Goal: Answer question/provide support

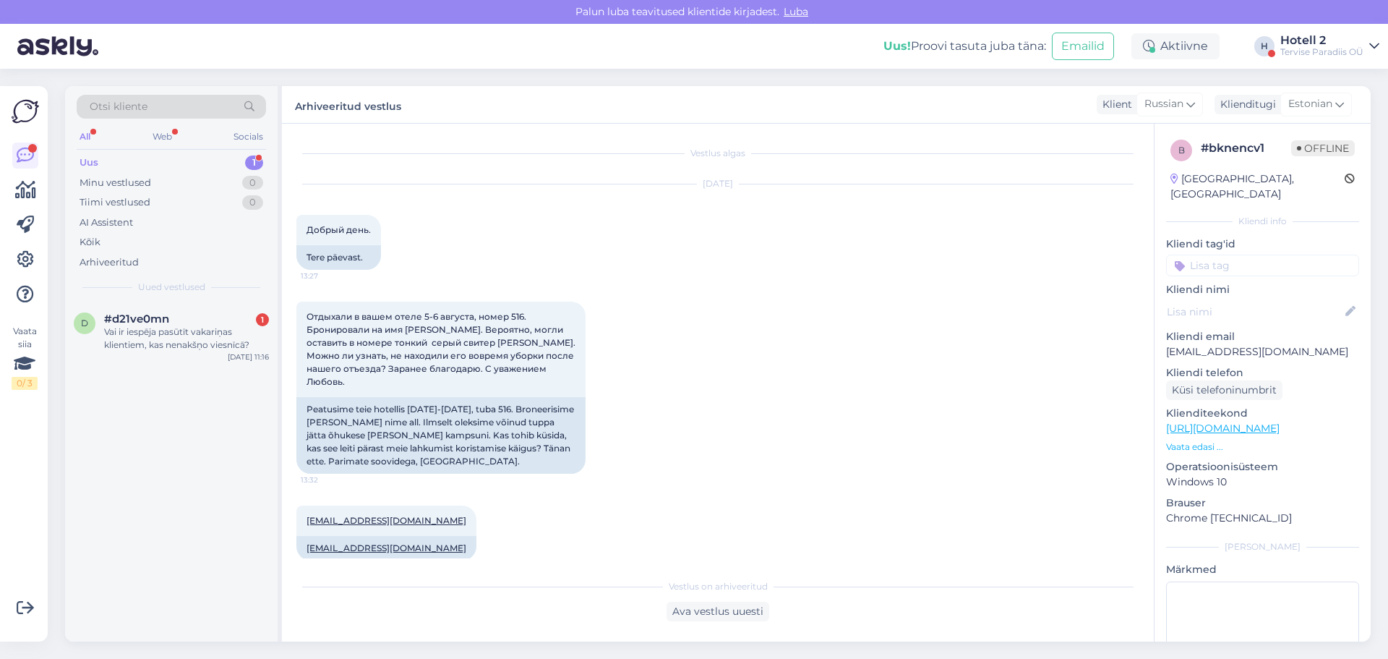
scroll to position [560, 0]
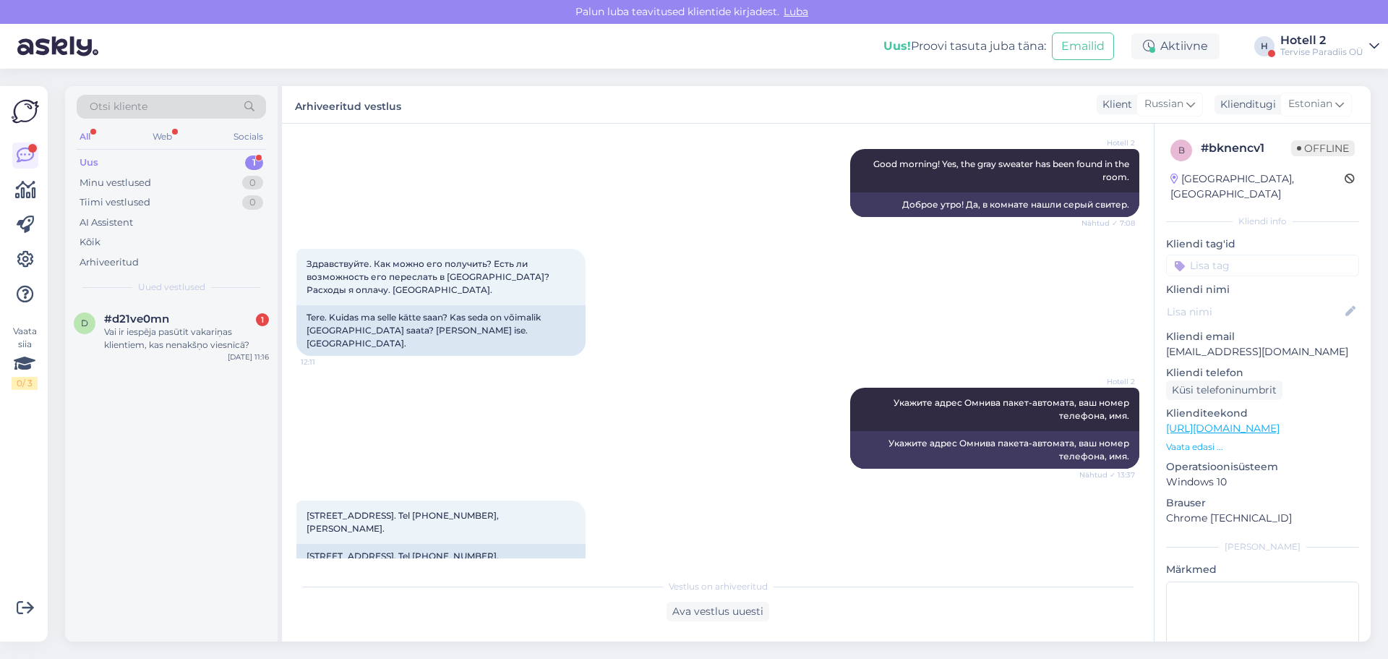
click at [229, 370] on div "d #d21ve0mn 1 Vai ir iespēja pasūtīt vakariņas klientiem, kas nenakšņo viesnīcā…" at bounding box center [171, 471] width 213 height 339
click at [223, 336] on div "Vai ir iespēja pasūtīt vakariņas klientiem, kas nenakšņo viesnīcā?" at bounding box center [186, 338] width 165 height 26
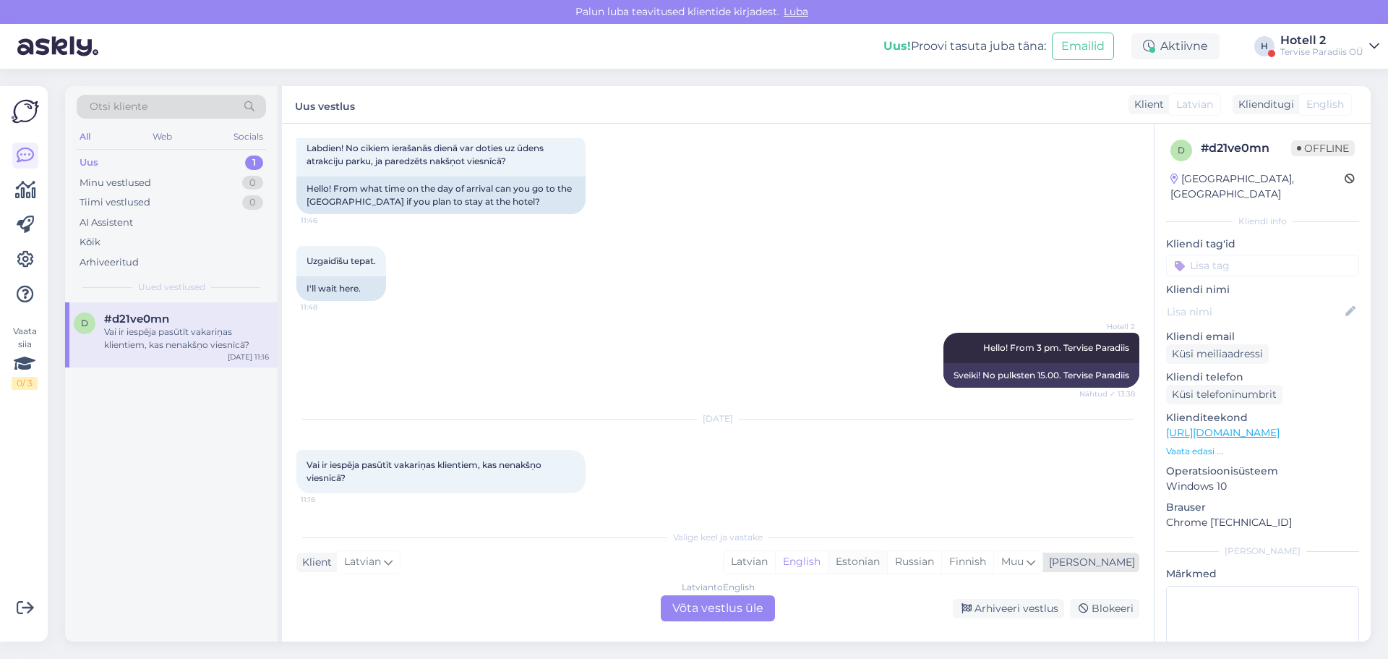
click at [887, 562] on div "Estonian" at bounding box center [857, 562] width 59 height 22
click at [736, 607] on div "Latvian to Estonian Võta vestlus üle" at bounding box center [718, 608] width 114 height 26
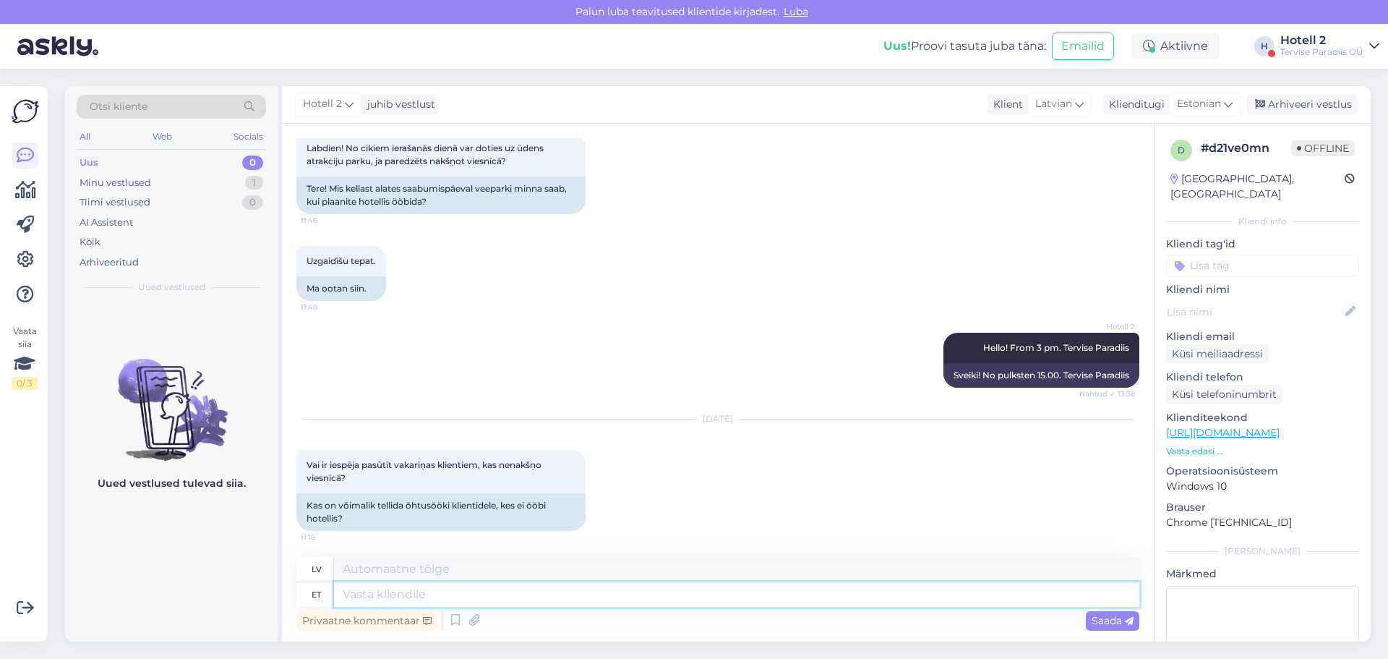
click at [422, 591] on textarea at bounding box center [737, 594] width 806 height 25
type textarea "Jah."
type textarea "Jā"
type textarea "Jah."
type textarea "[PERSON_NAME]."
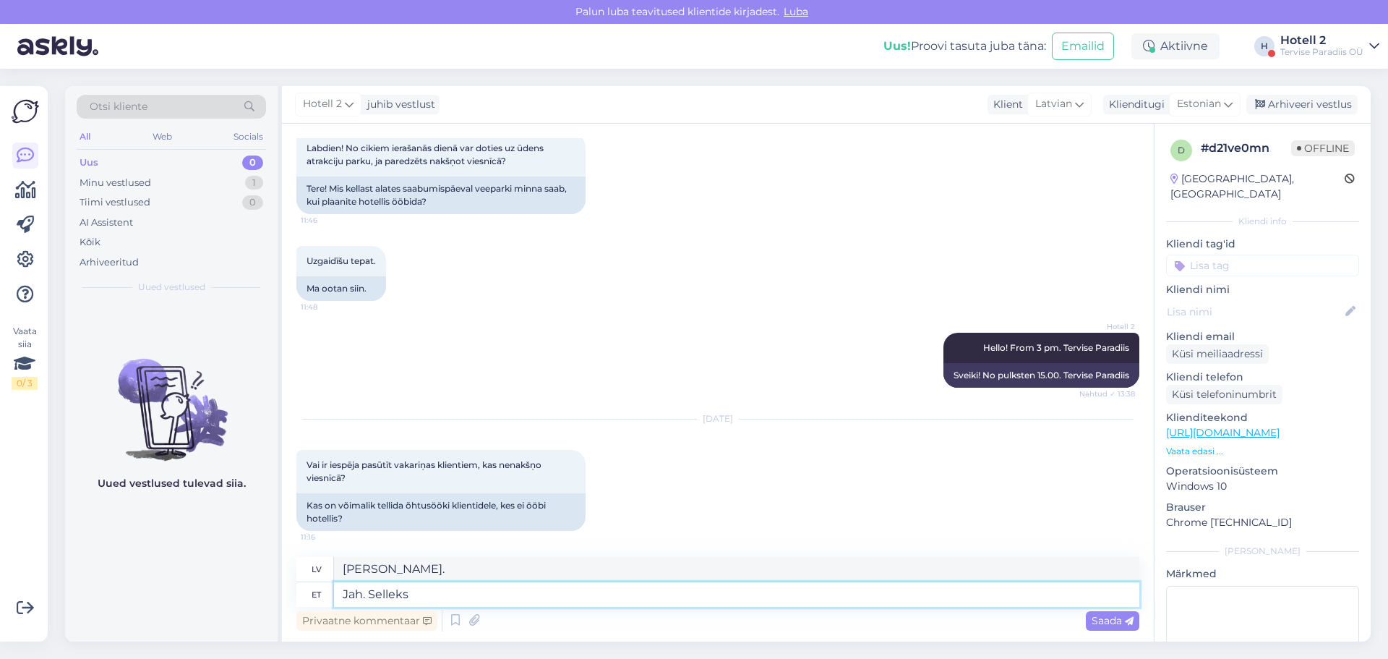
type textarea "Jah. Selleks p"
type textarea "[PERSON_NAME]. Šim nolūkam"
type textarea "Jah. Selleks palun v"
type textarea "[PERSON_NAME]. Lūdzu, par to."
type textarea "Jah. Selleks palun võtke"
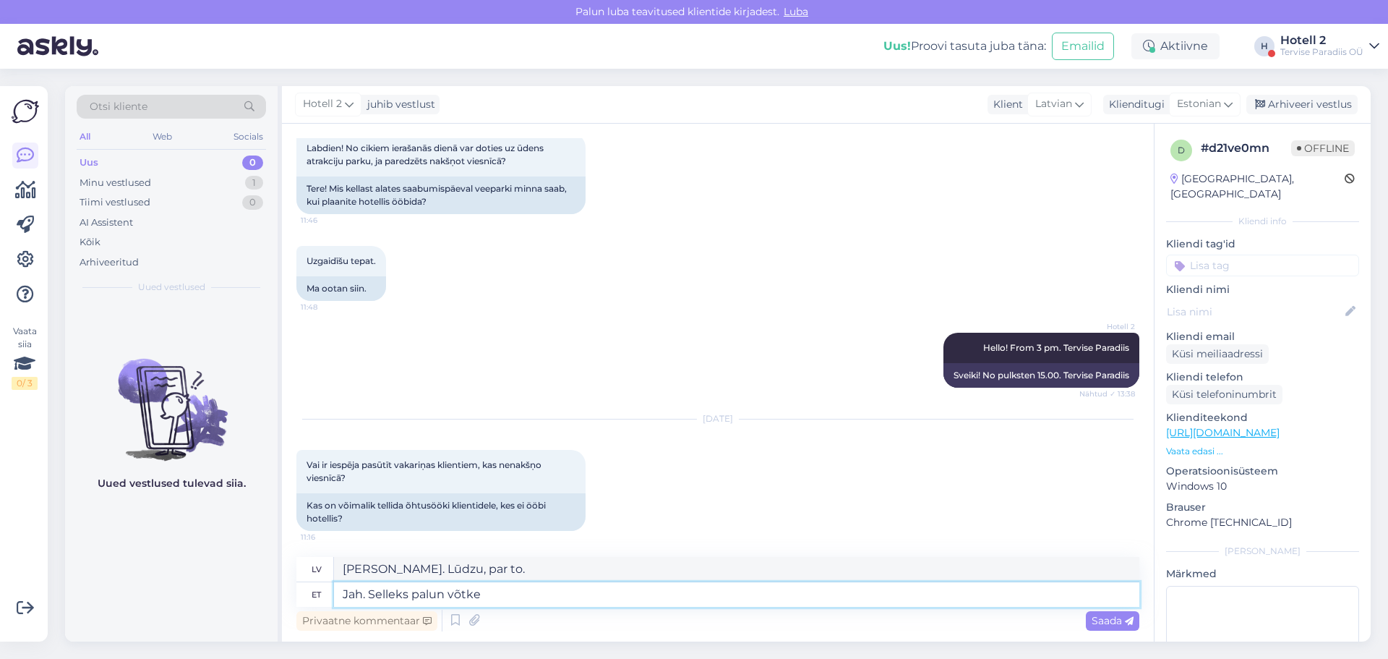
type textarea "[PERSON_NAME]. [PERSON_NAME] to izdarītu, lūdzu, veiciet"
type textarea "Jah. Selleks palun võtke ühendust ot"
type textarea "[PERSON_NAME]. Lūdzu, sazinieties ar mums, lai to izdarītu."
type textarea "Jah. Selleks palun võtke ühendust otse"
type textarea "[PERSON_NAME]. Lūdzu, sazinieties ar mums [PERSON_NAME] to izdarītu."
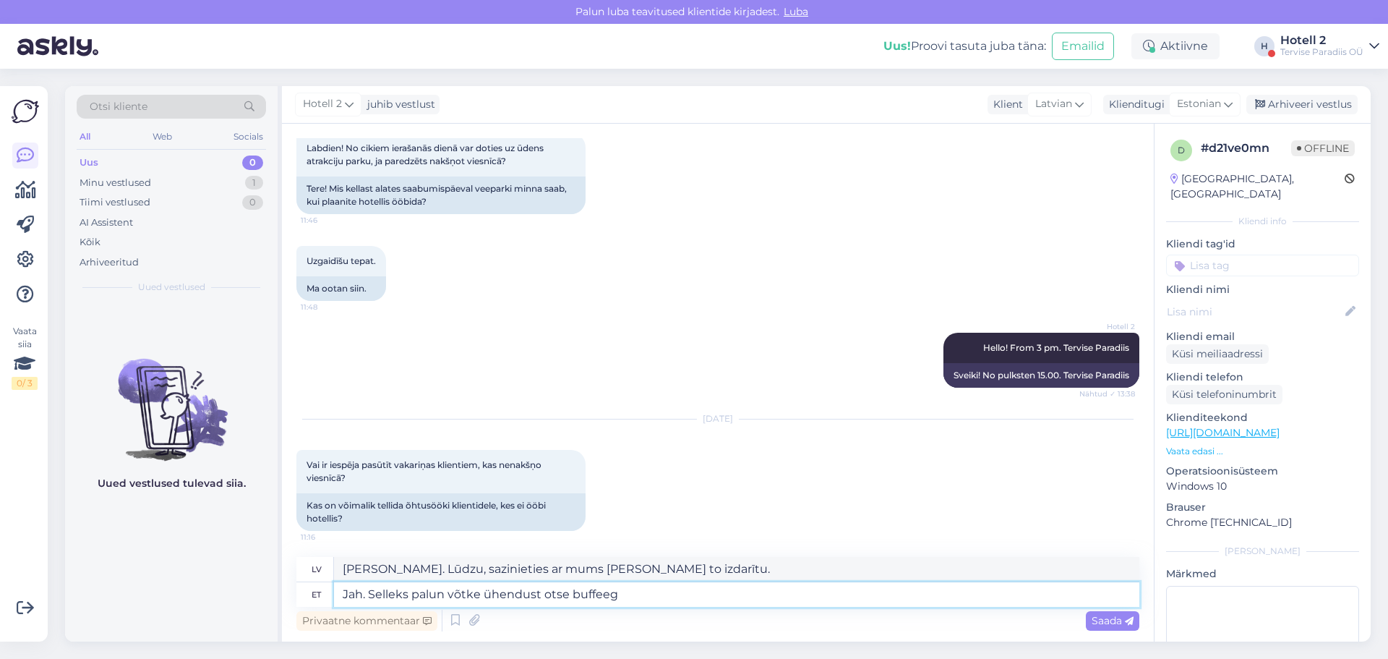
type textarea "Jah. Selleks palun võtke ühendust otse buffeega"
type textarea "[PERSON_NAME]. Lūdzu, sazinieties [PERSON_NAME] ar bufeti, lai to izdarītu."
type textarea "Jah. Selleks palun võtke ühendust otse buffeega. Tel n"
type textarea "[PERSON_NAME]. Lūdzu, sazinieties [PERSON_NAME] ar bufeti. Tel."
type textarea "Jah. Selleks palun võtke ühendust otse buffeega. Tel nr +372"
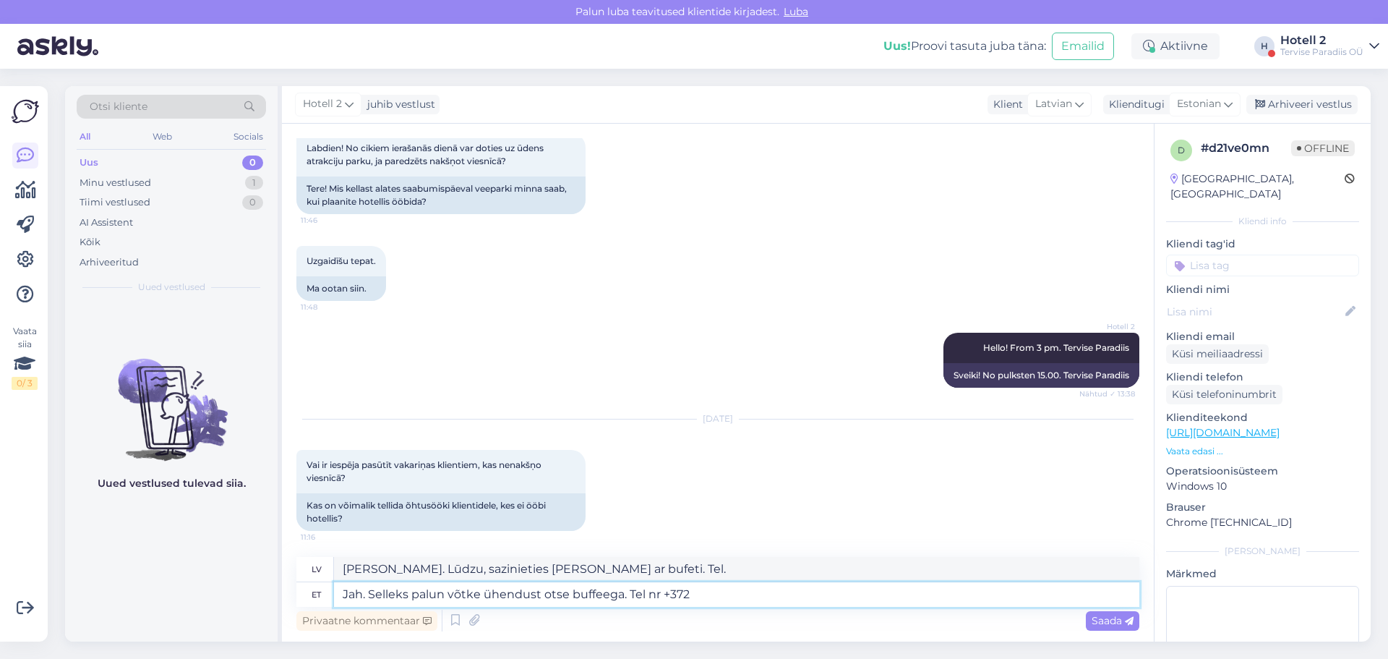
type textarea "[PERSON_NAME]. [PERSON_NAME] to izdarītu, lūdzu, sazinieties [PERSON_NAME] ar b…"
paste textarea "4450244"
type textarea "Jah. Selleks palun võtke ühendust otse buffeega. Tel nr [PHONE_NUMBER]"
type textarea "[PERSON_NAME]. Lūdzu, sazinieties [PERSON_NAME] ar bufeti. Tel. [PHONE_NUMBER]."
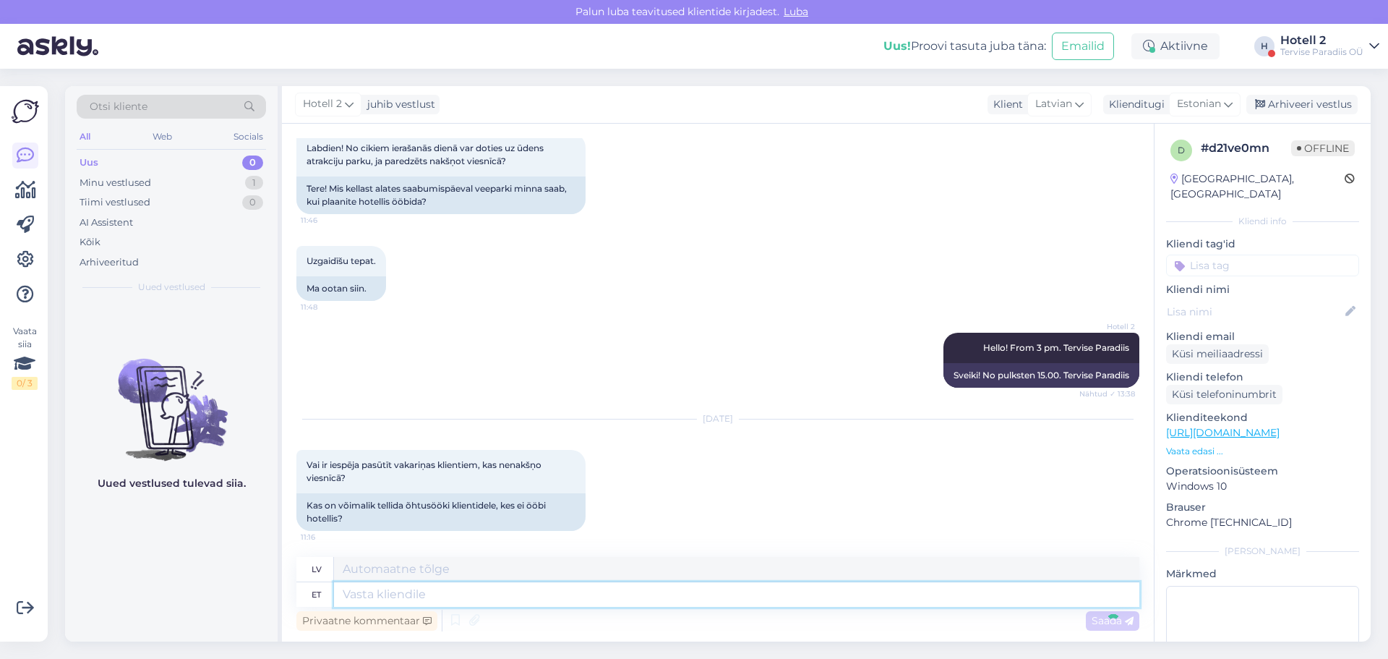
scroll to position [184, 0]
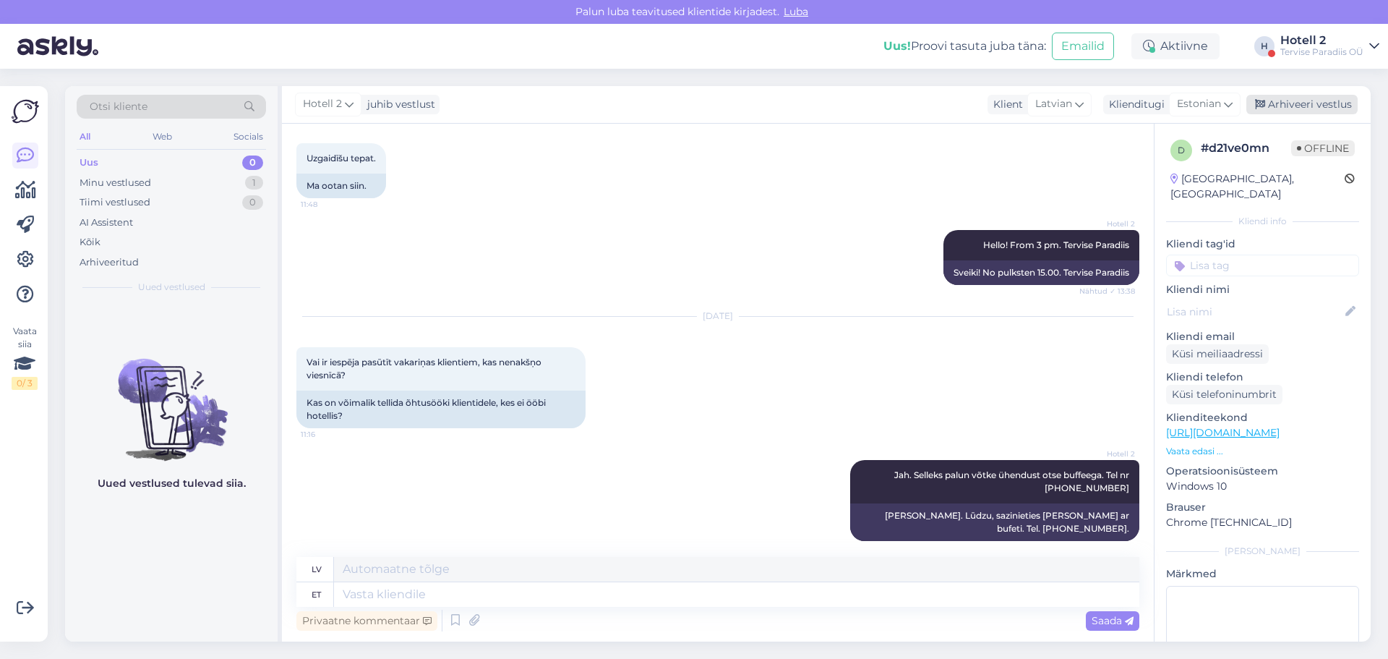
click at [1301, 102] on div "Arhiveeri vestlus" at bounding box center [1302, 105] width 111 height 20
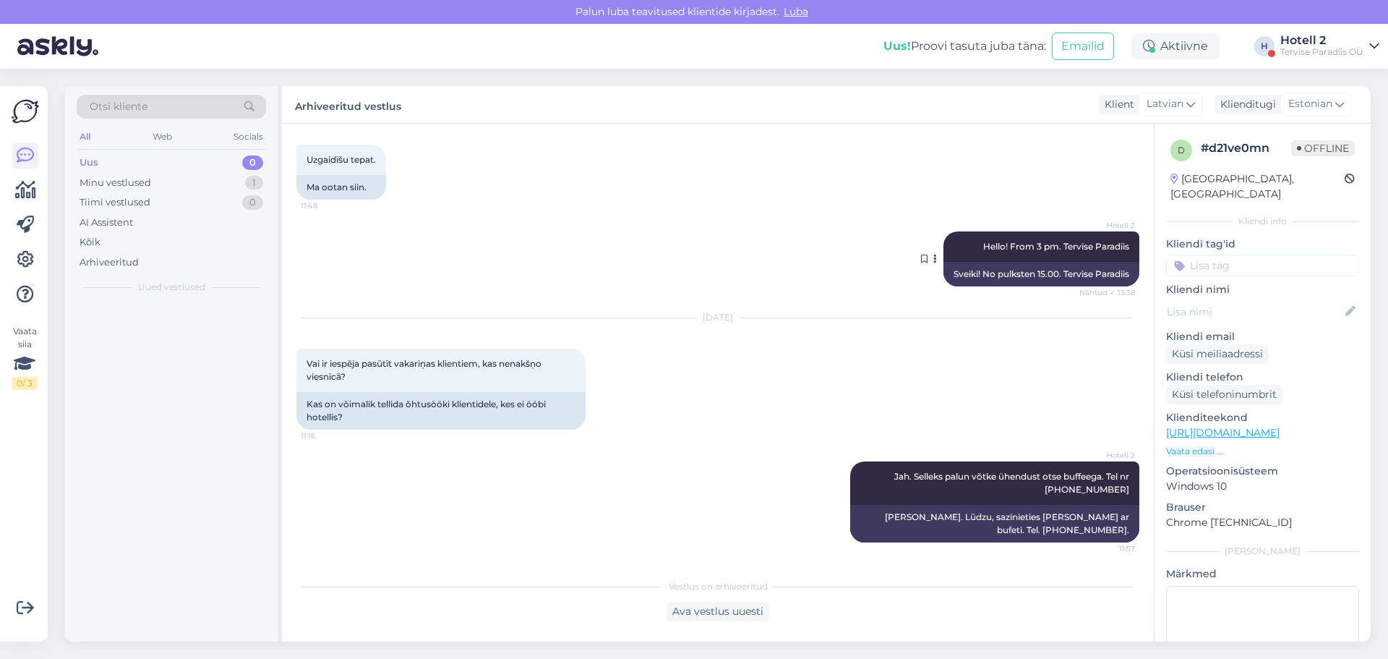
scroll to position [170, 0]
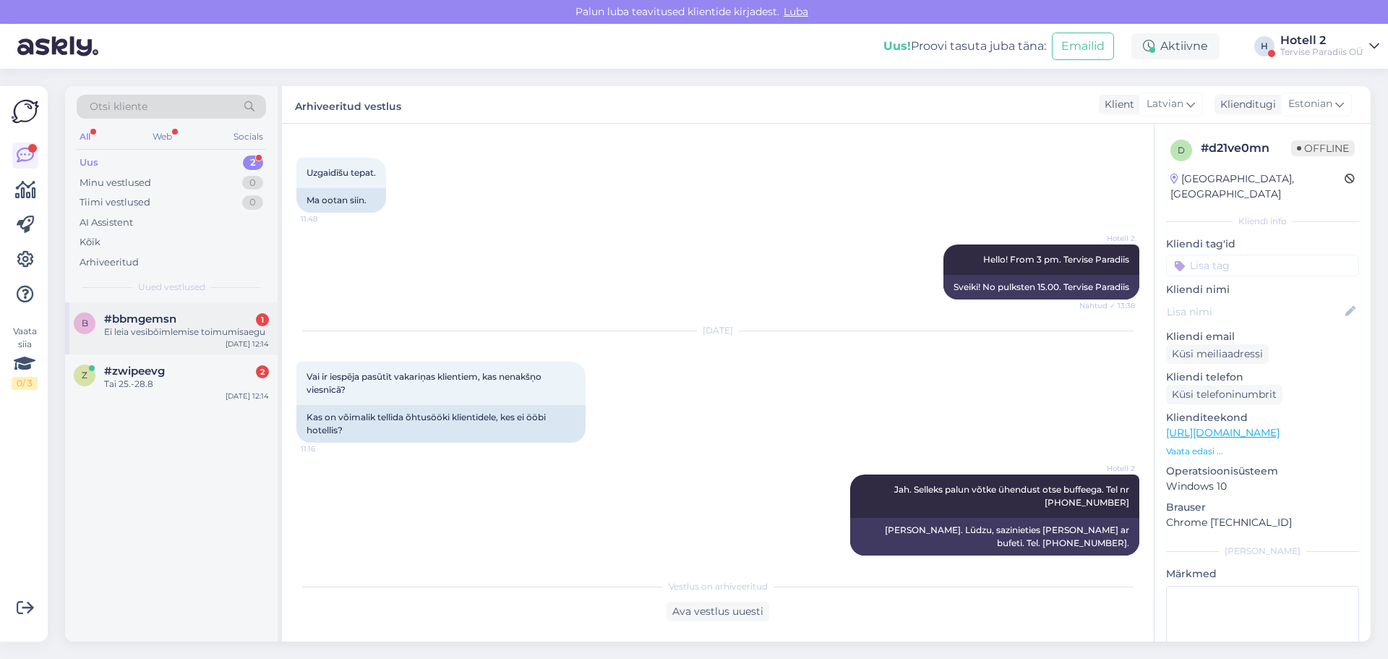
click at [152, 336] on div "Ei leia vesibõimlemise toimumisaegu" at bounding box center [186, 331] width 165 height 13
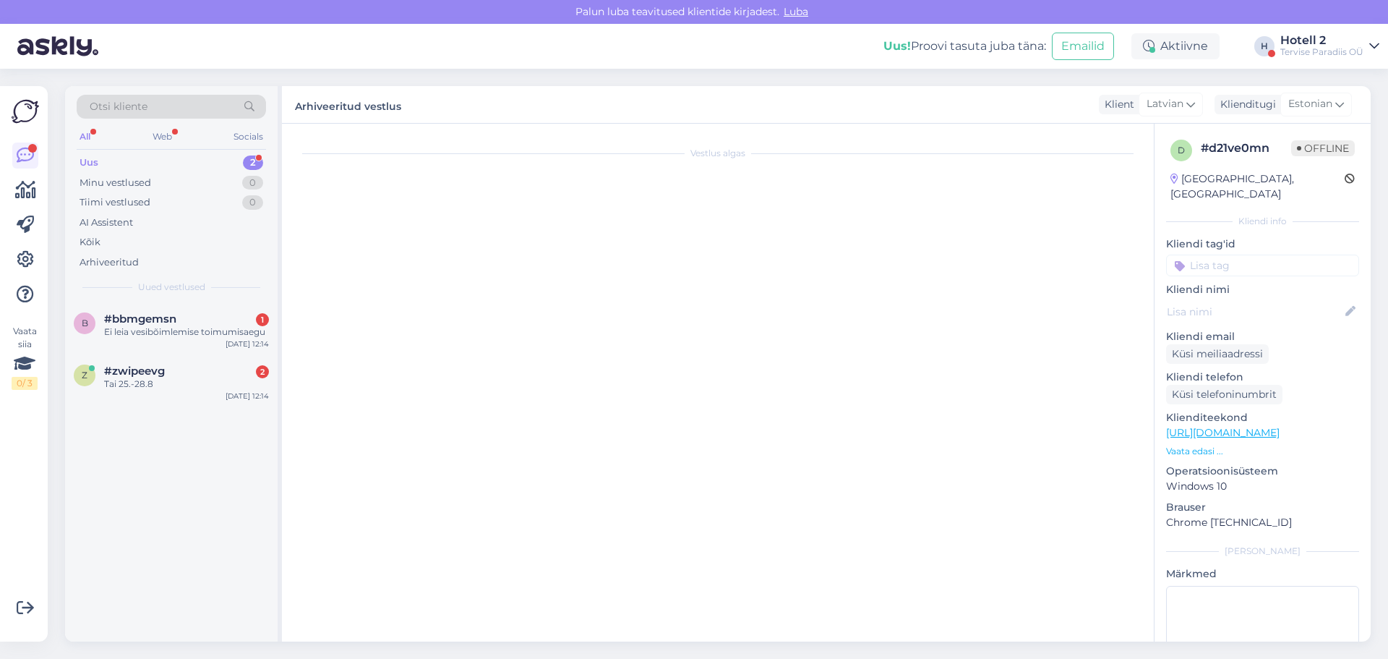
scroll to position [0, 0]
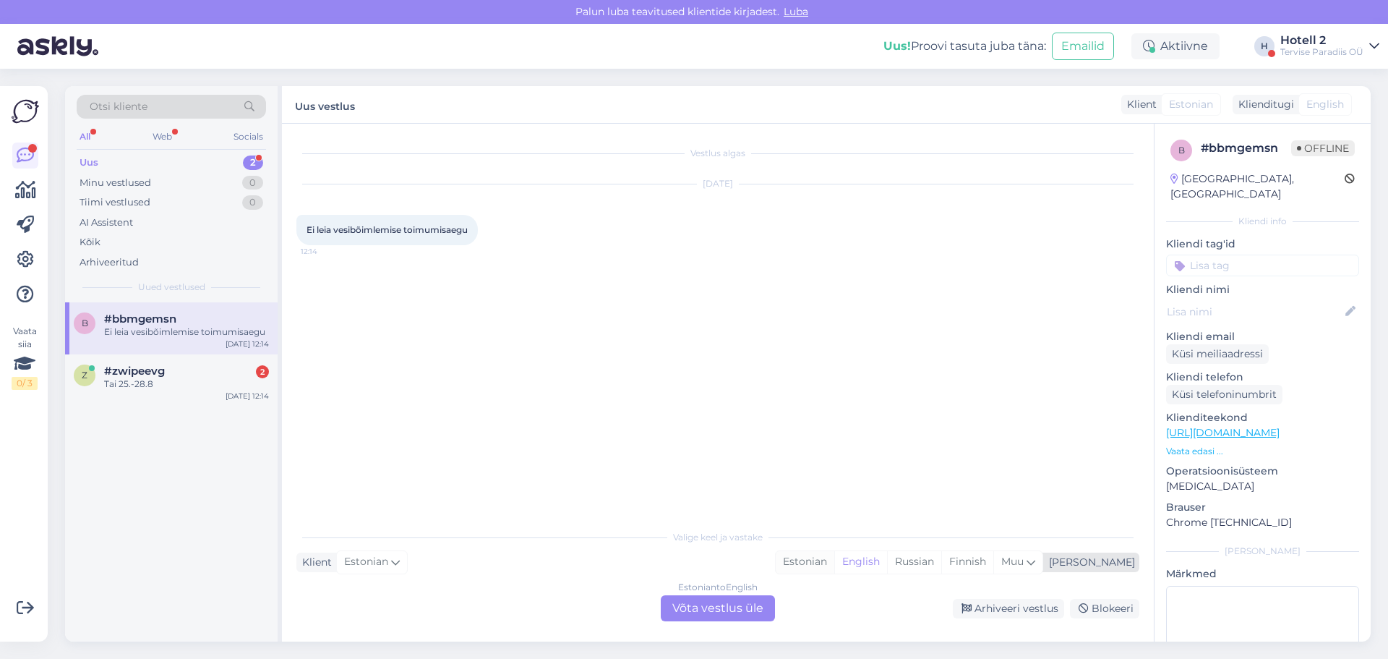
click at [834, 560] on div "Estonian" at bounding box center [805, 562] width 59 height 22
click at [717, 605] on div "Estonian to Estonian Võta vestlus üle" at bounding box center [718, 608] width 114 height 26
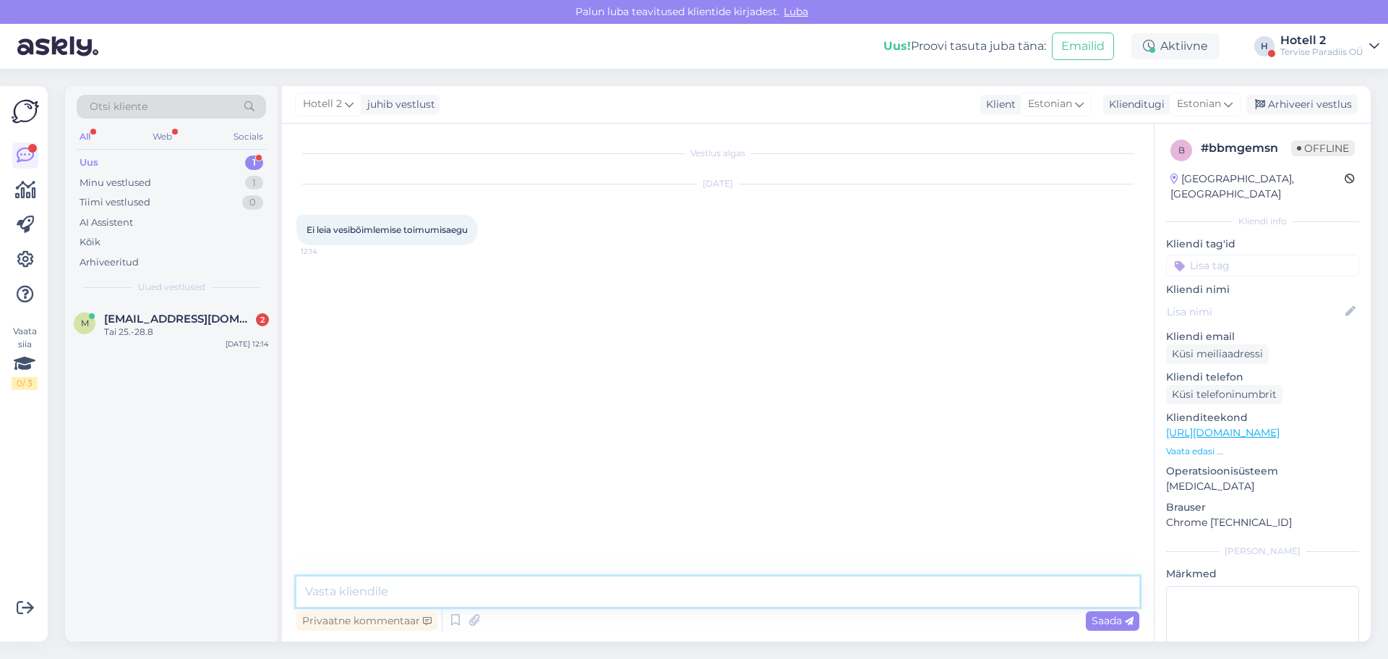
click at [414, 591] on textarea at bounding box center [717, 591] width 843 height 30
type textarea "Palun kirjutage [EMAIL_ADDRESS][DOMAIN_NAME]"
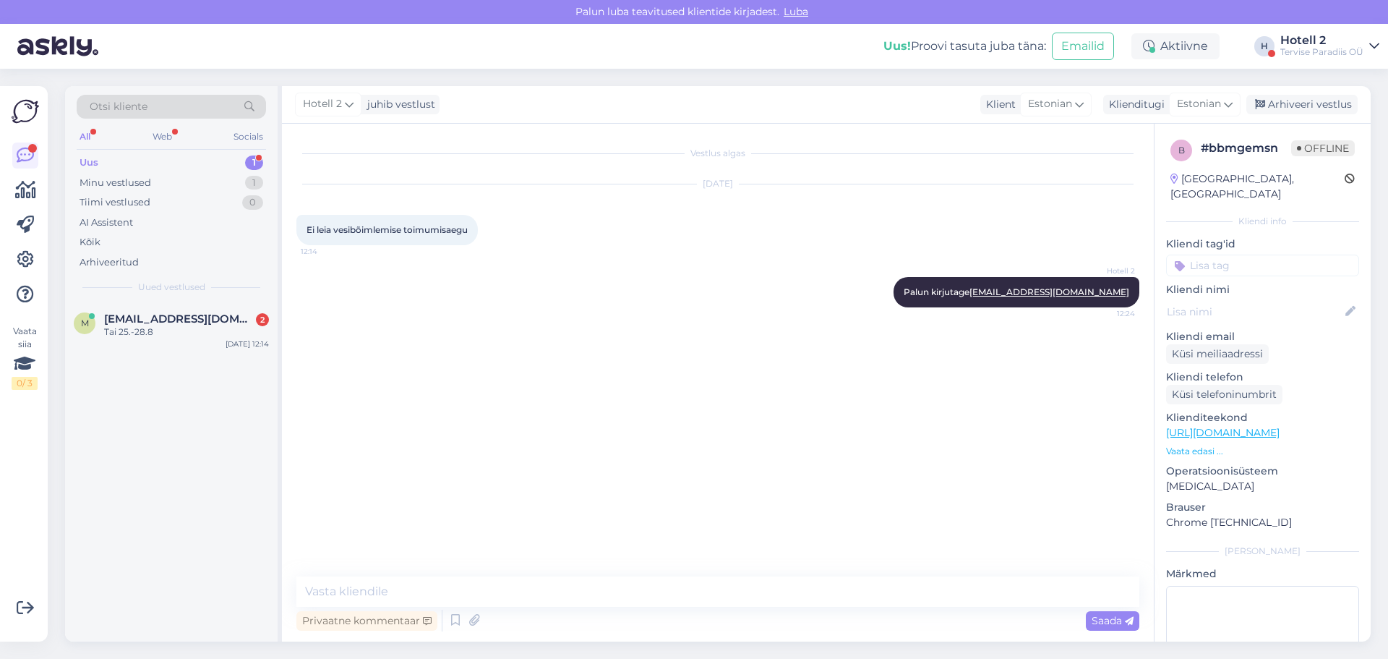
drag, startPoint x: 1287, startPoint y: 109, endPoint x: 1190, endPoint y: 217, distance: 144.9
click at [1287, 109] on div "Arhiveeri vestlus" at bounding box center [1302, 105] width 111 height 20
